Goal: Task Accomplishment & Management: Manage account settings

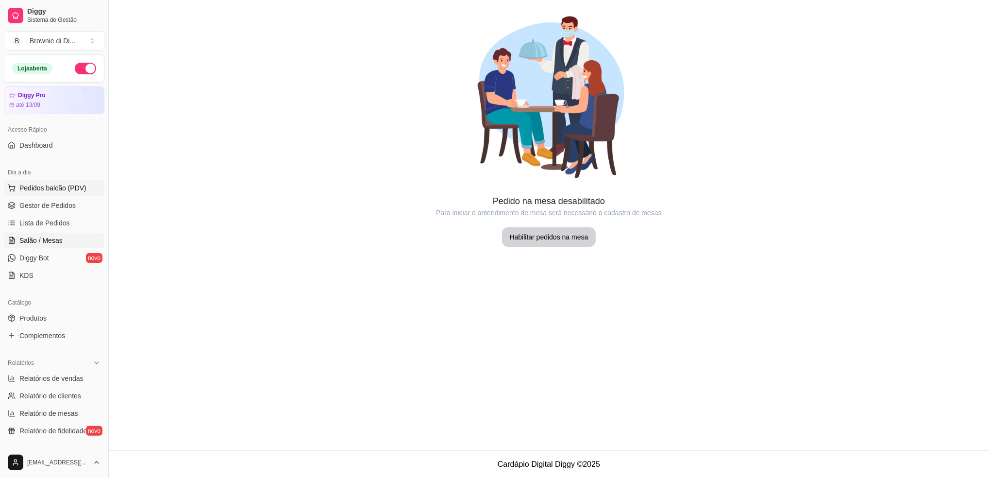
click at [42, 187] on span "Pedidos balcão (PDV)" at bounding box center [52, 188] width 67 height 10
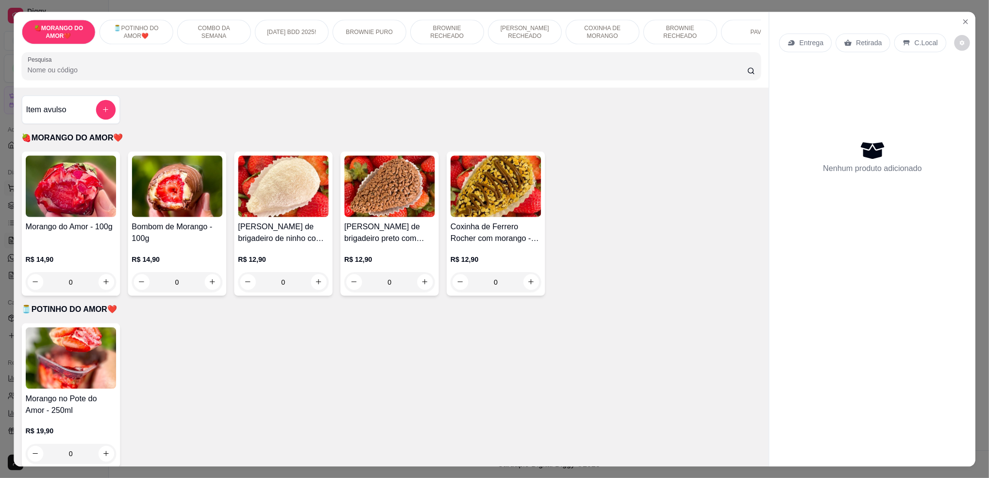
click at [45, 207] on img at bounding box center [70, 186] width 90 height 62
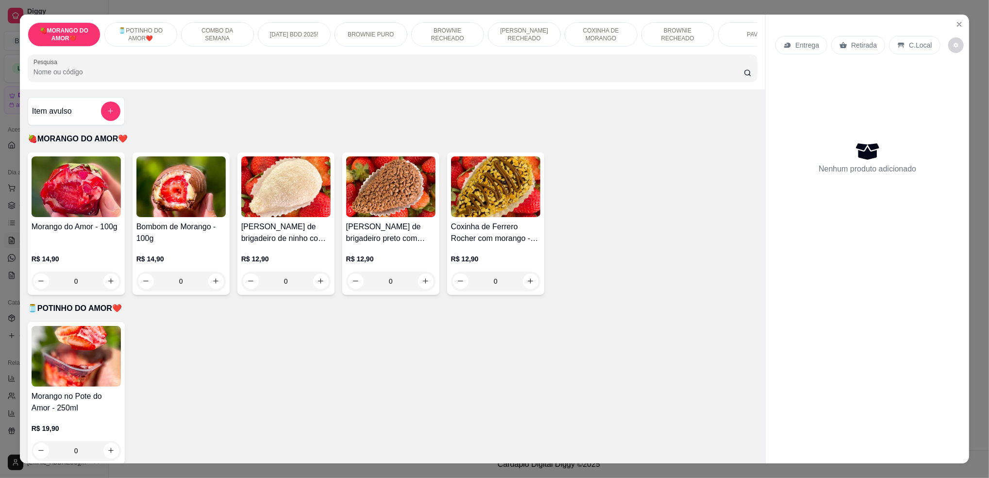
click at [970, 6] on div "🍓MORANGO DO AMOR❤️ 🫙POTINHO DO AMOR❤️ COMBO DA SEMANA [DATE] BDD 2025! BROWNIE …" at bounding box center [494, 239] width 989 height 478
click at [957, 26] on icon "Close" at bounding box center [960, 24] width 8 height 8
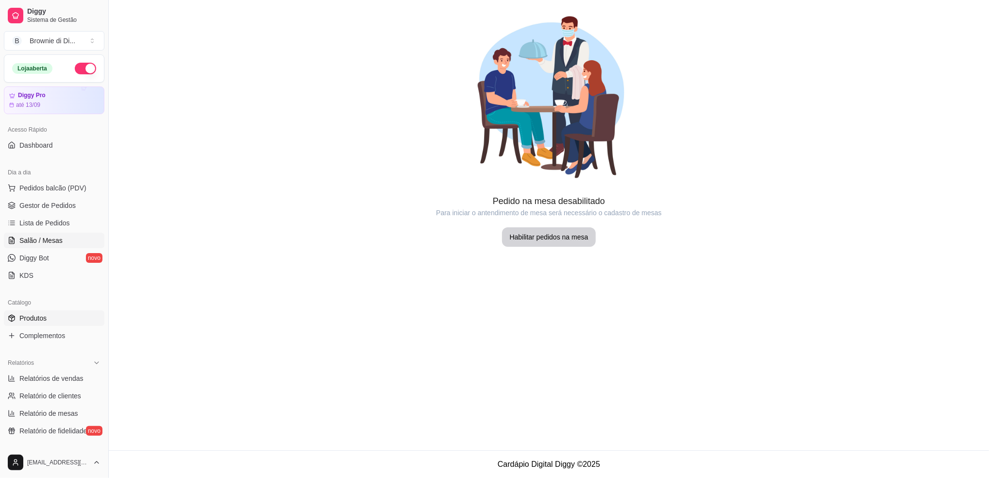
click at [41, 315] on span "Produtos" at bounding box center [32, 318] width 27 height 10
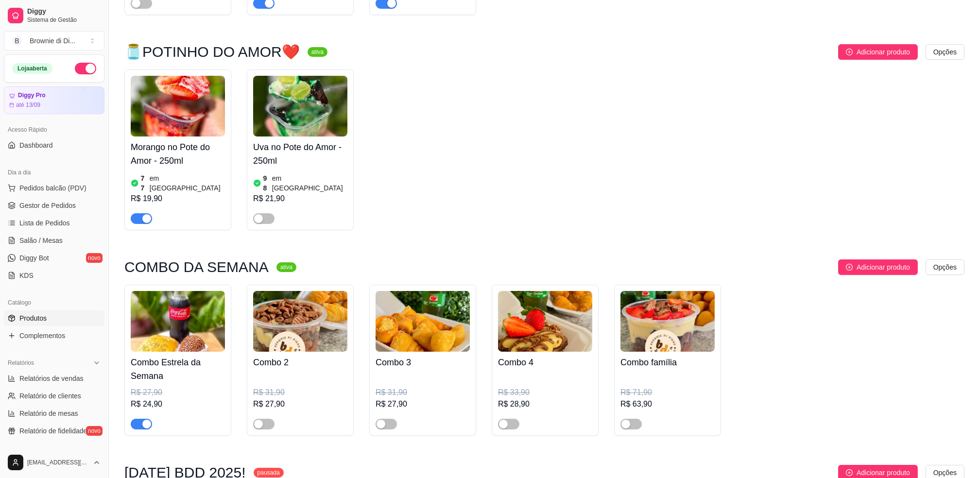
scroll to position [453, 0]
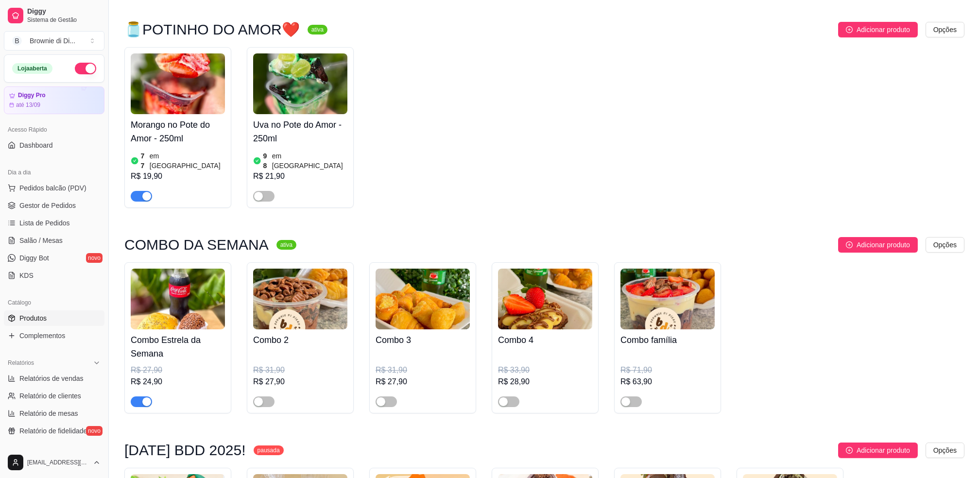
click at [157, 274] on img at bounding box center [178, 299] width 94 height 61
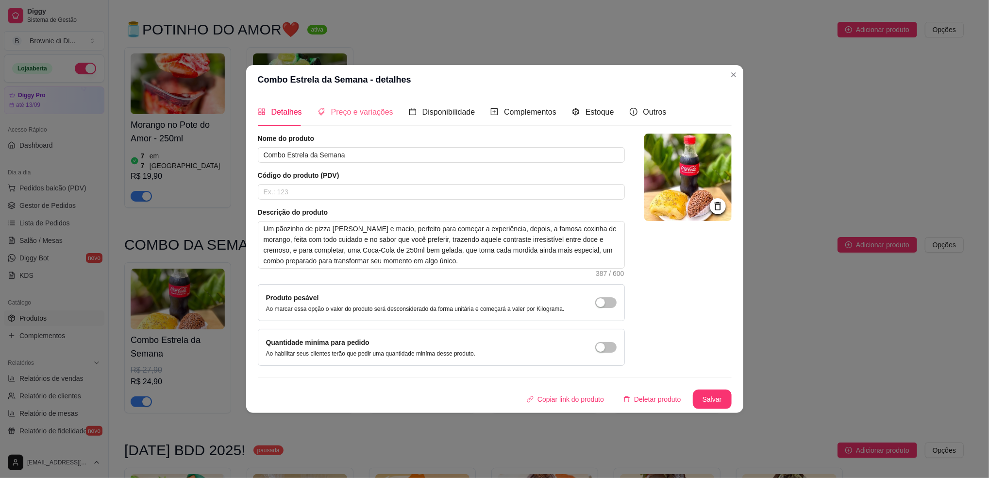
click at [356, 118] on div "Preço e variações" at bounding box center [356, 112] width 76 height 28
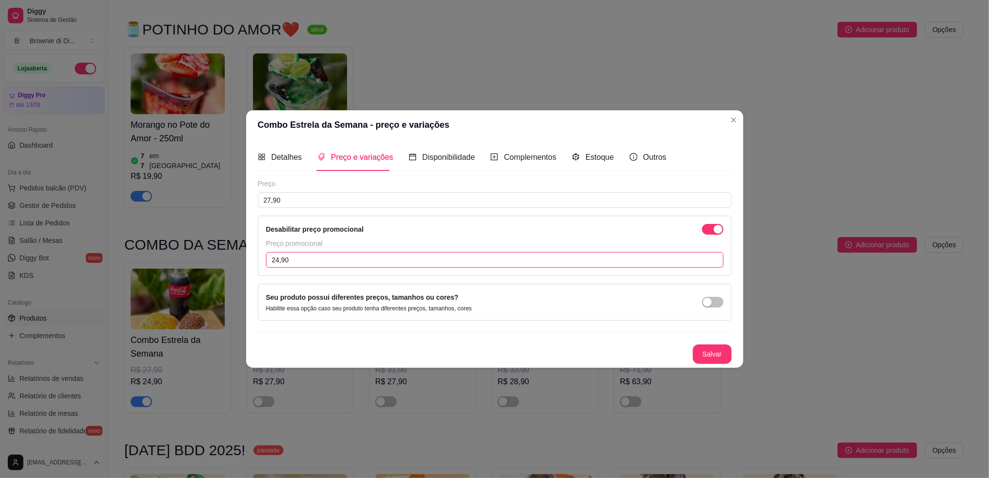
drag, startPoint x: 309, startPoint y: 258, endPoint x: 234, endPoint y: 262, distance: 75.8
click at [234, 262] on div "Combo Estrela da Semana - preço e variações Detalhes Preço e variações Disponib…" at bounding box center [494, 239] width 989 height 478
type input "1,00"
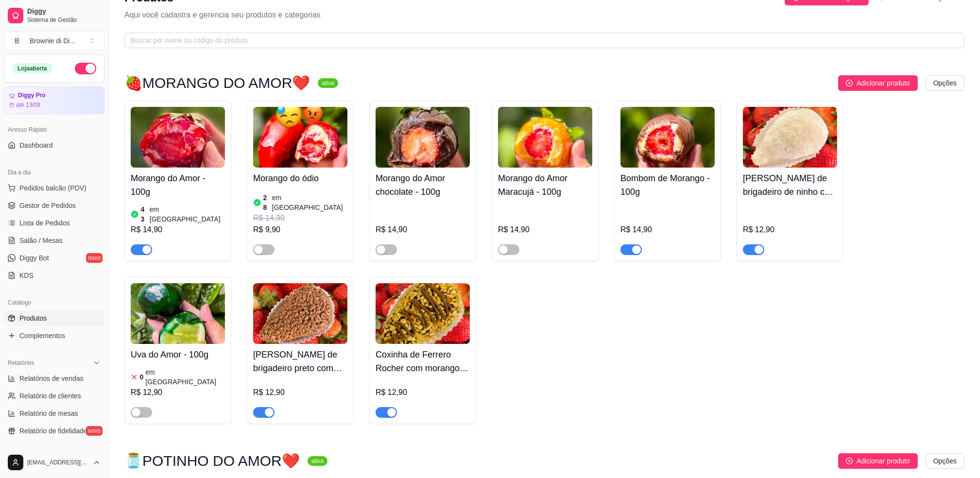
scroll to position [0, 0]
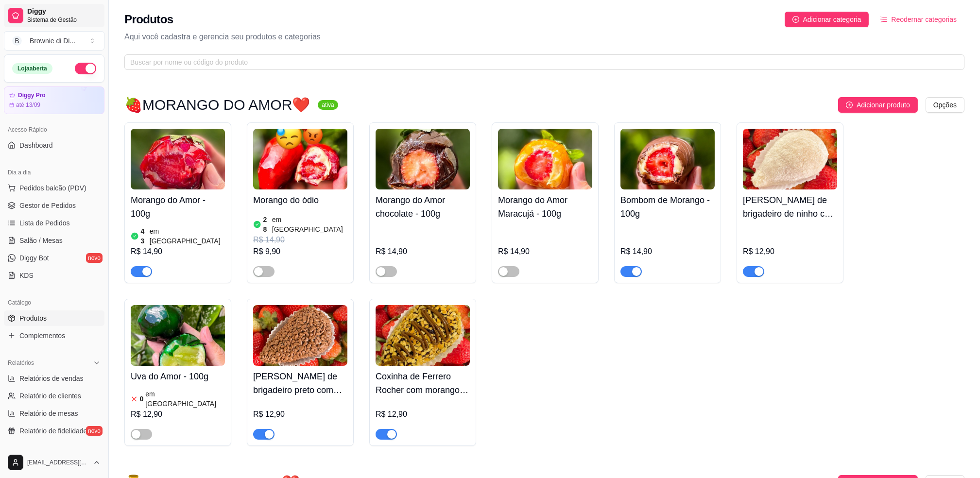
click at [60, 17] on span "Sistema de Gestão" at bounding box center [63, 20] width 73 height 8
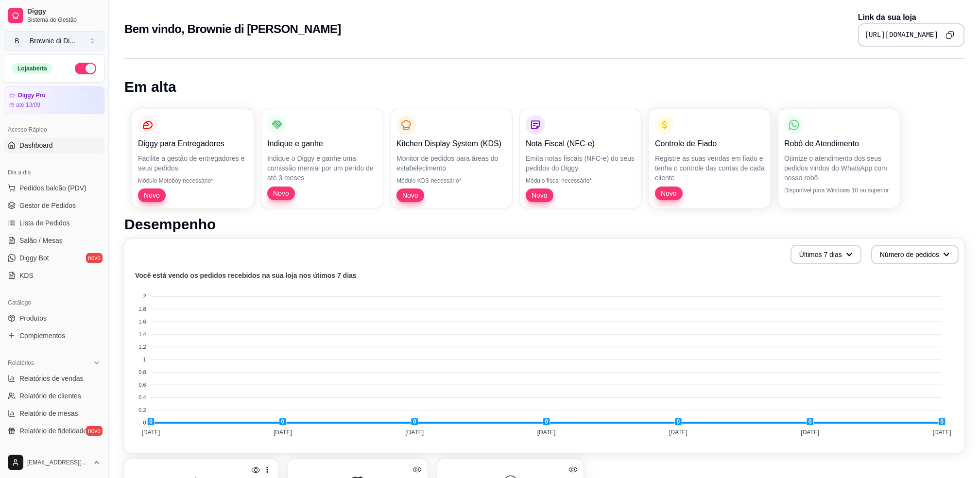
click at [82, 41] on button "B Brownie di Di ..." at bounding box center [54, 40] width 101 height 19
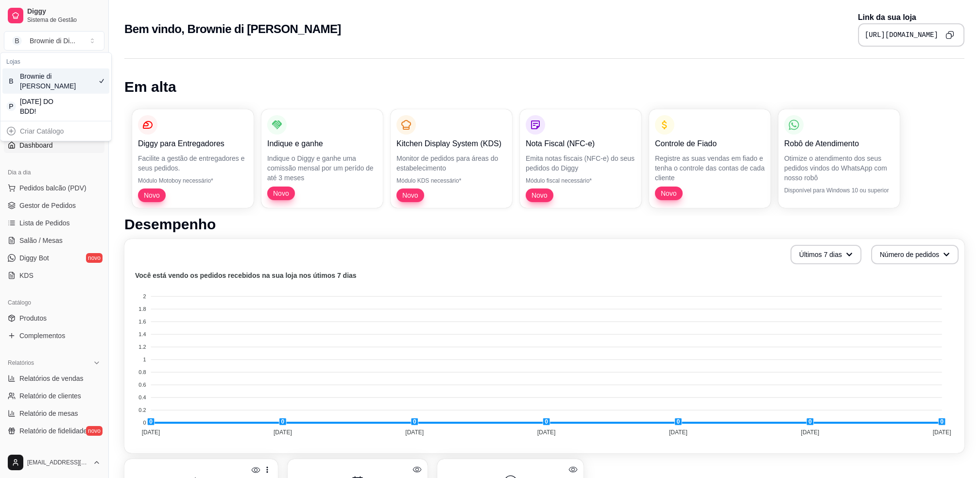
click at [518, 41] on div "Bem vindo, [PERSON_NAME] di [PERSON_NAME] da sua loja [URL][DOMAIN_NAME]" at bounding box center [544, 29] width 840 height 35
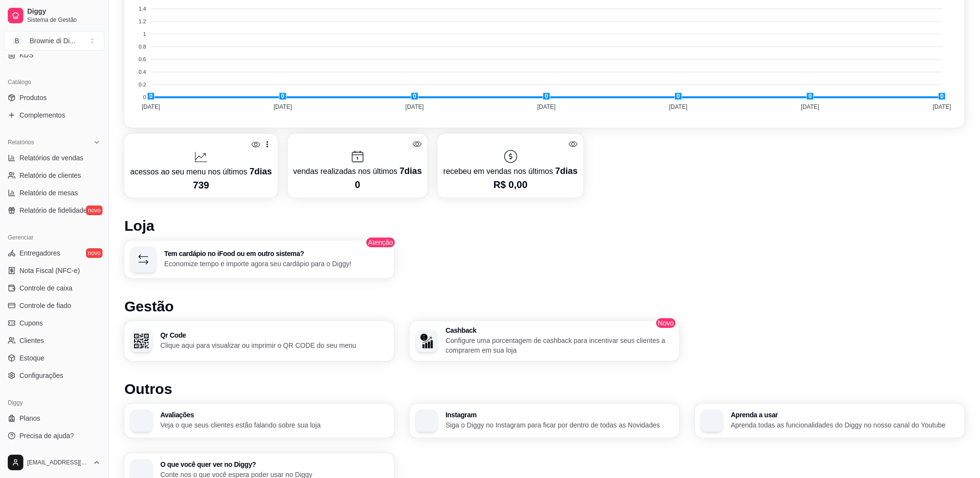
scroll to position [372, 0]
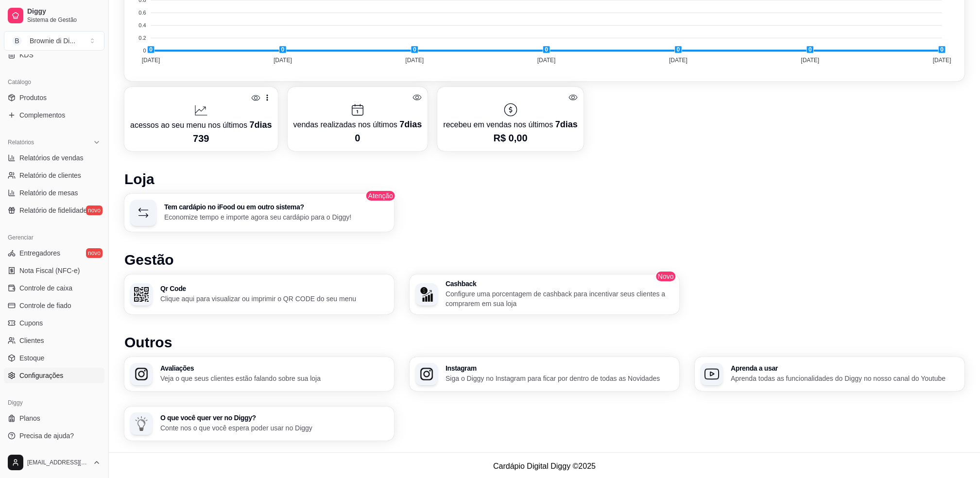
click at [39, 378] on span "Configurações" at bounding box center [41, 376] width 44 height 10
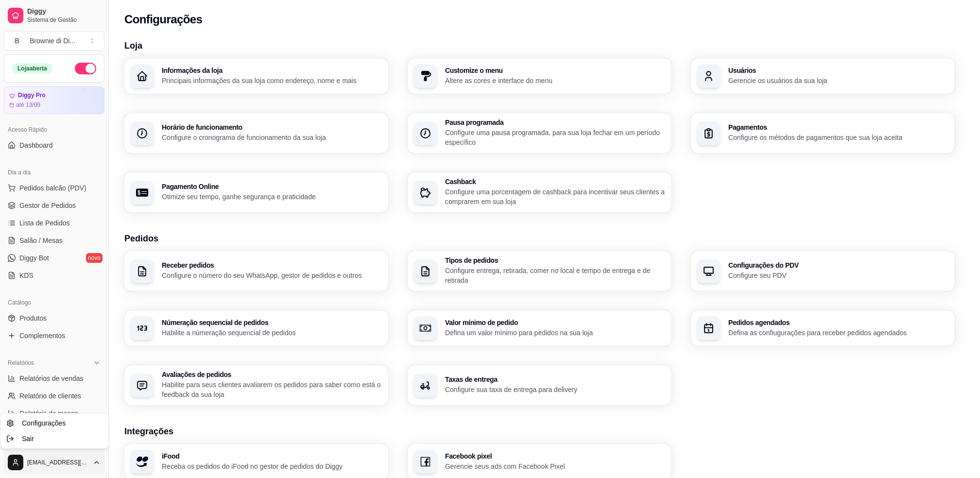
click at [97, 458] on html "Diggy Sistema de Gestão B Brownie di Di ... Loja aberta Diggy Pro até 13/09 Ace…" at bounding box center [490, 239] width 980 height 478
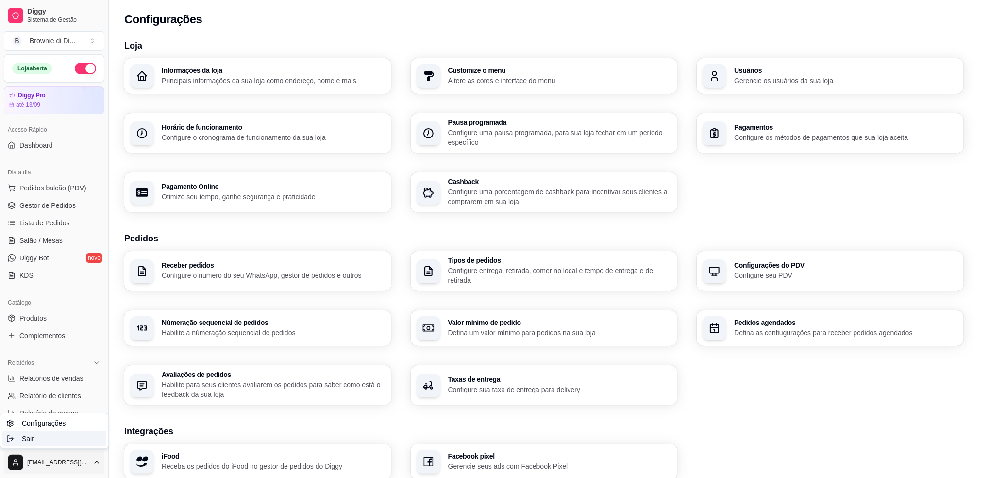
click at [33, 440] on span "Sair" at bounding box center [28, 439] width 12 height 10
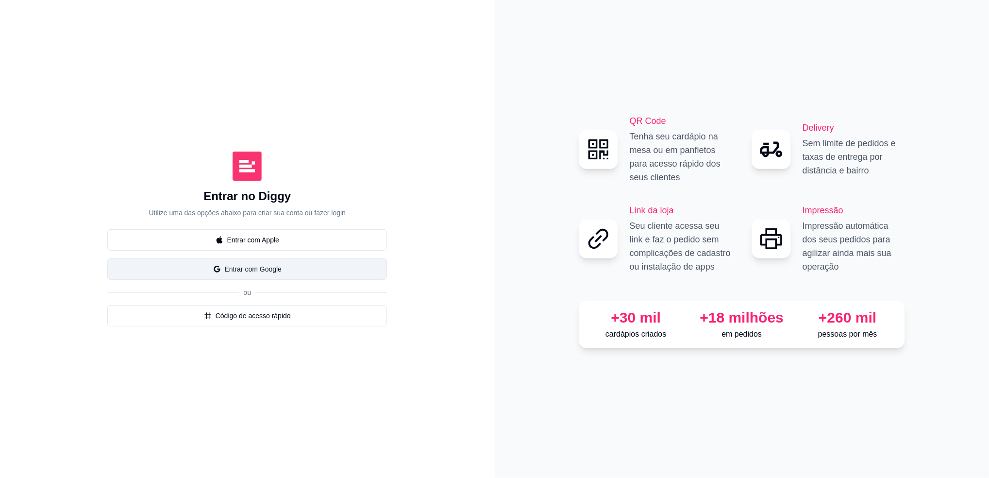
click at [267, 273] on button "Entrar com Google" at bounding box center [247, 268] width 280 height 21
